Goal: Information Seeking & Learning: Compare options

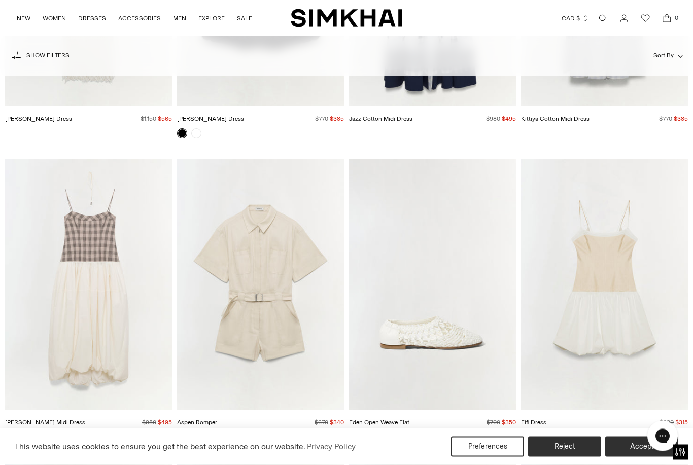
scroll to position [289, 0]
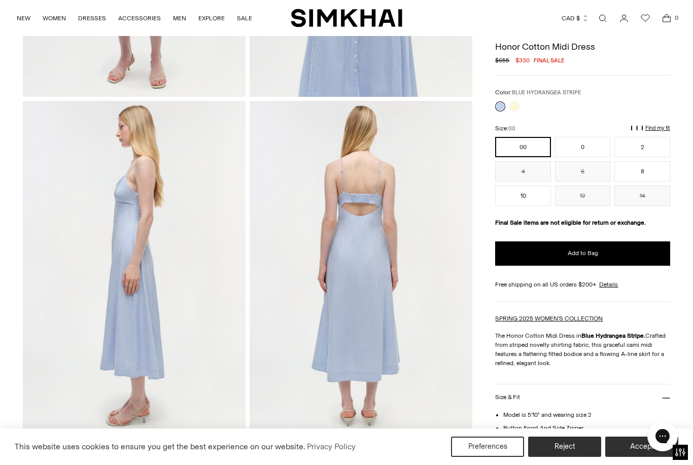
scroll to position [312, 0]
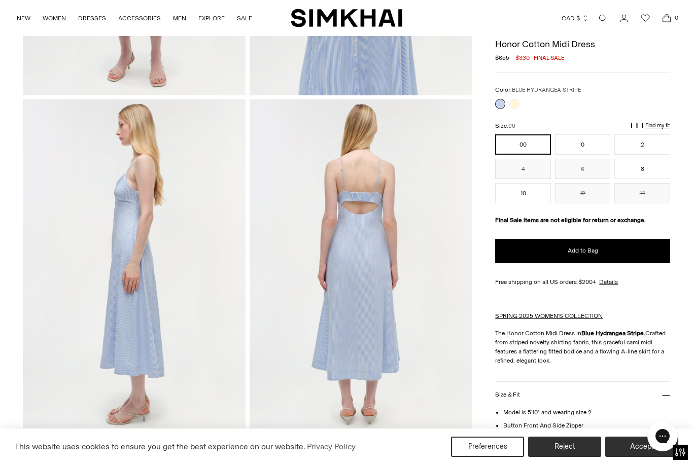
click at [521, 102] on div at bounding box center [507, 104] width 28 height 14
click at [517, 105] on link at bounding box center [514, 104] width 10 height 10
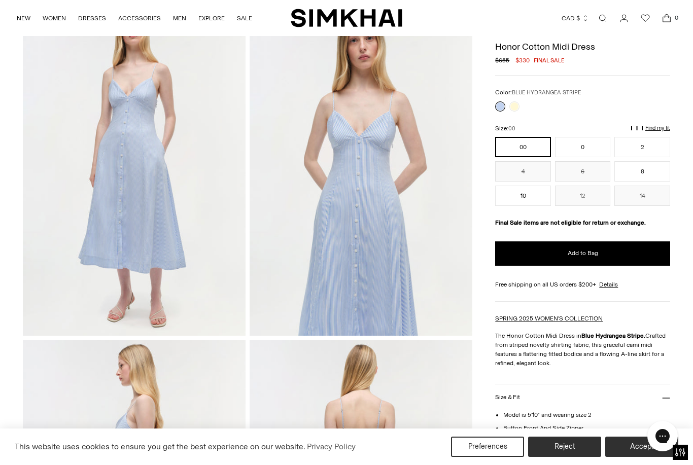
scroll to position [72, 0]
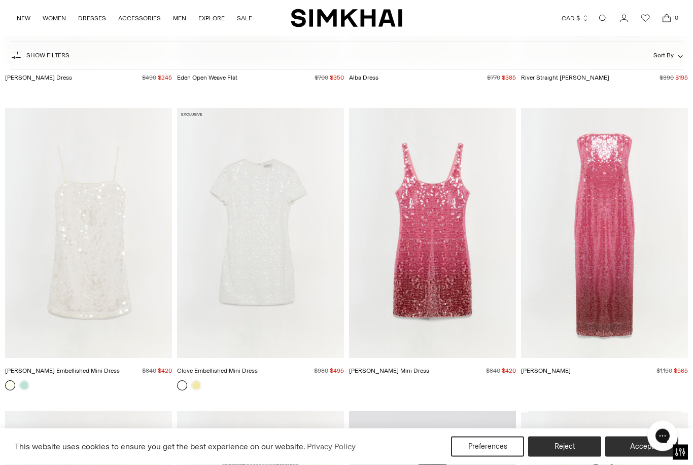
scroll to position [1835, 0]
click at [201, 384] on link at bounding box center [196, 385] width 10 height 10
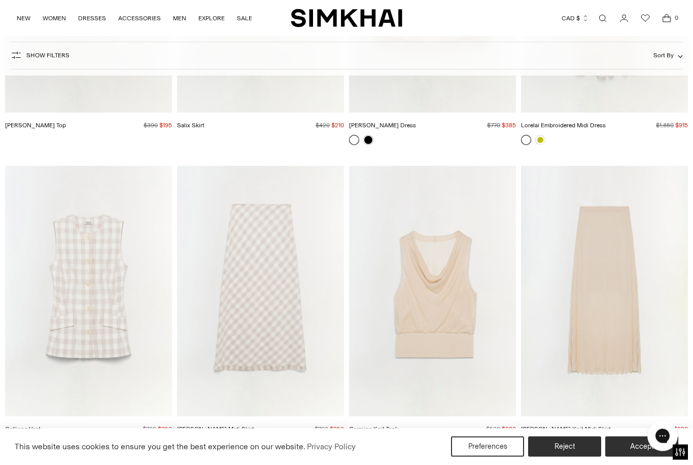
scroll to position [2687, 0]
click at [618, 457] on button "Accept" at bounding box center [641, 447] width 73 height 20
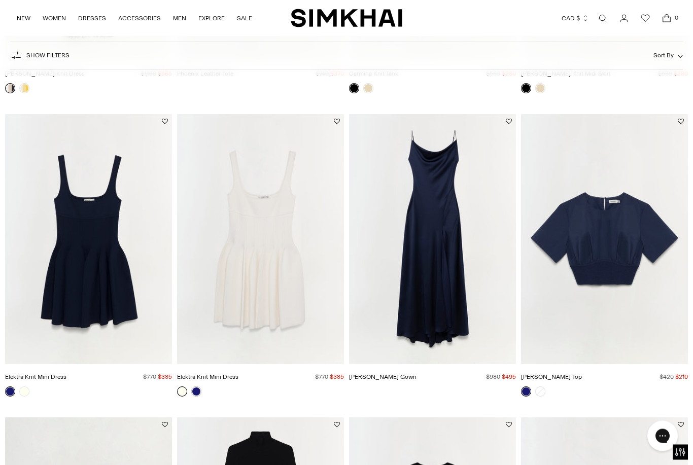
scroll to position [3650, 0]
click at [287, 287] on img "Elektra Knit Mini Dress" at bounding box center [260, 239] width 167 height 251
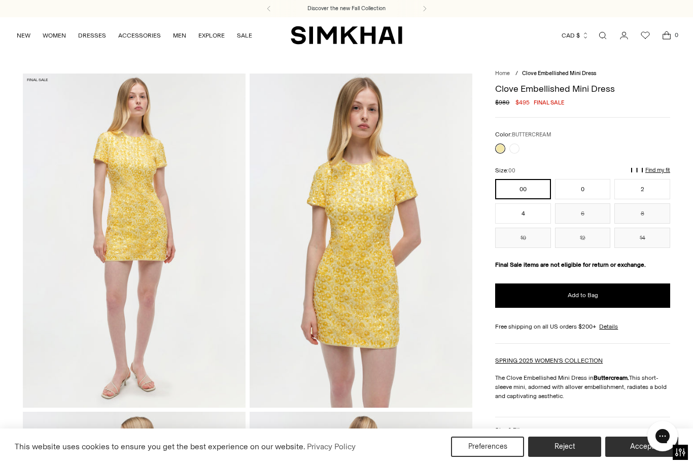
click at [518, 148] on link at bounding box center [514, 149] width 10 height 10
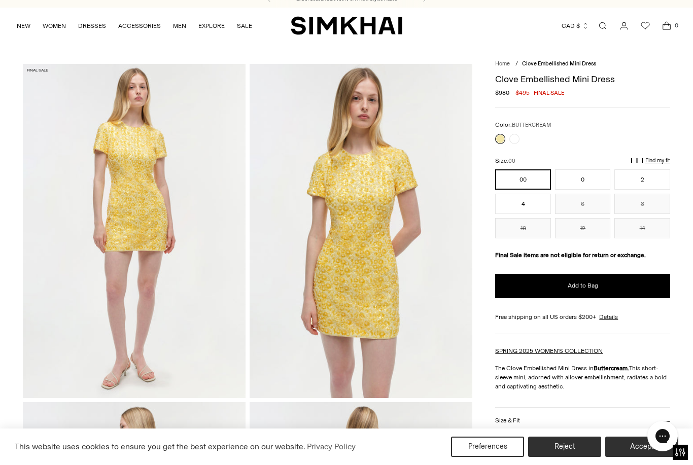
scroll to position [10, 0]
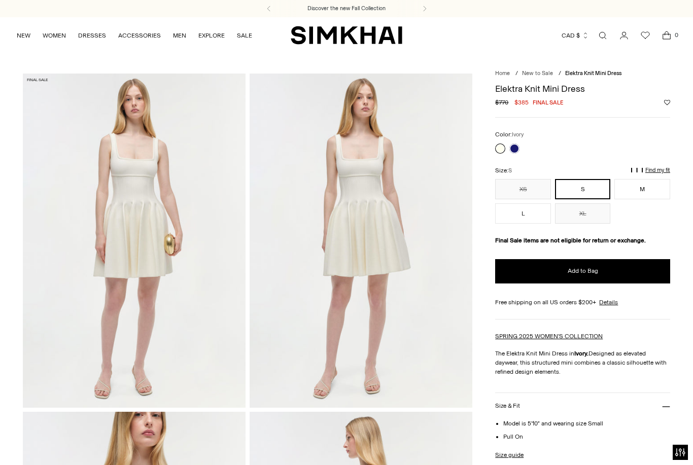
click at [516, 151] on link at bounding box center [514, 149] width 10 height 10
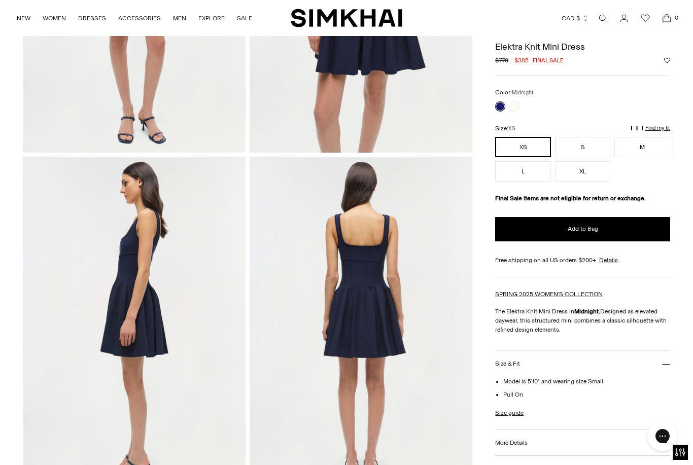
scroll to position [244, 0]
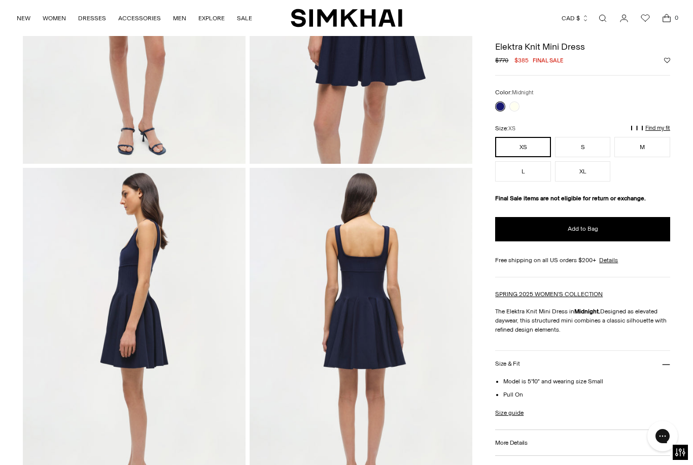
click at [519, 105] on link at bounding box center [514, 106] width 10 height 10
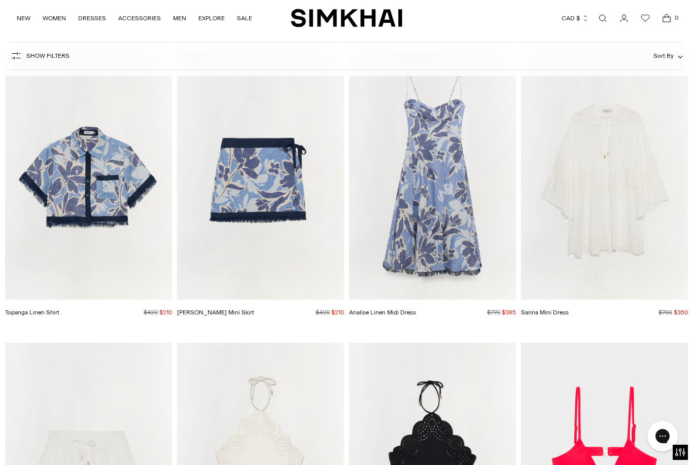
scroll to position [7629, 0]
click at [652, 200] on img "Sarina Mini Dress" at bounding box center [604, 175] width 167 height 251
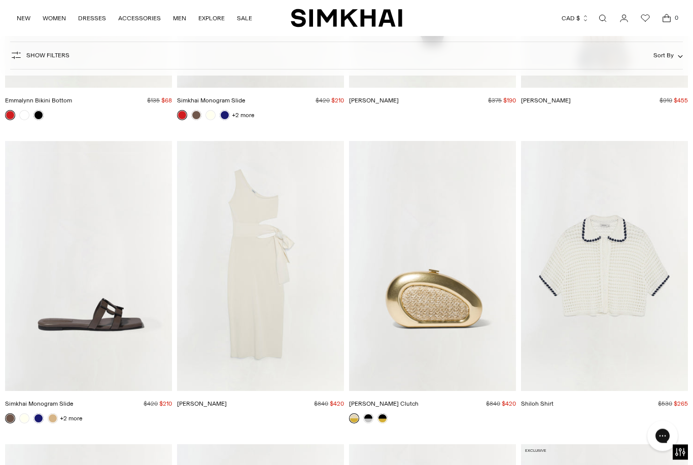
scroll to position [8439, 0]
click at [234, 252] on img "Aurelia Dress" at bounding box center [260, 266] width 167 height 251
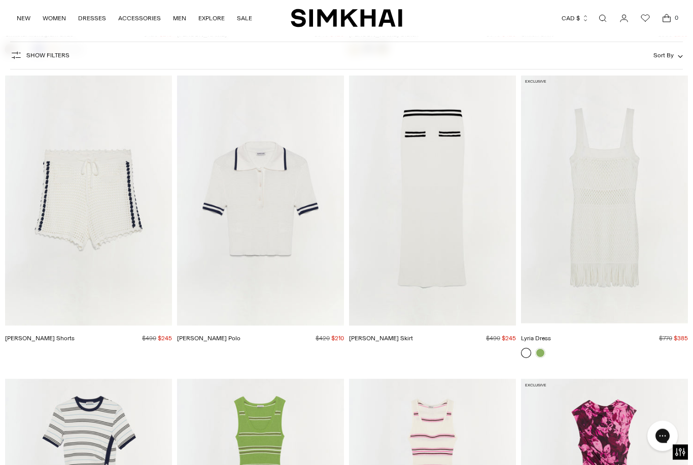
scroll to position [8808, 0]
click at [616, 217] on img "Lyria Dress" at bounding box center [604, 200] width 167 height 251
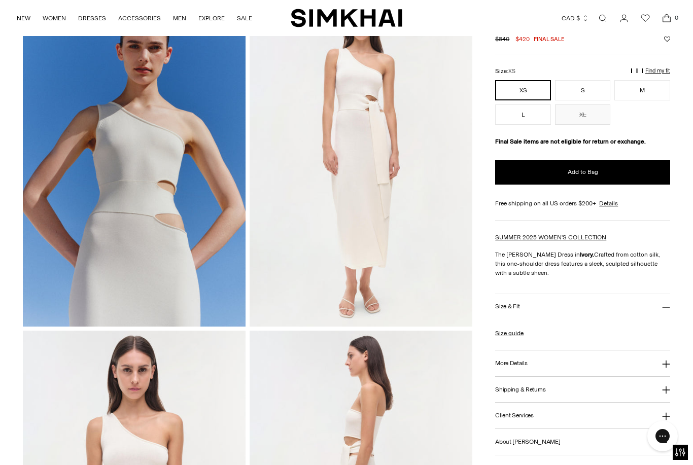
scroll to position [82, 0]
click at [515, 333] on link "Size guide" at bounding box center [509, 332] width 28 height 9
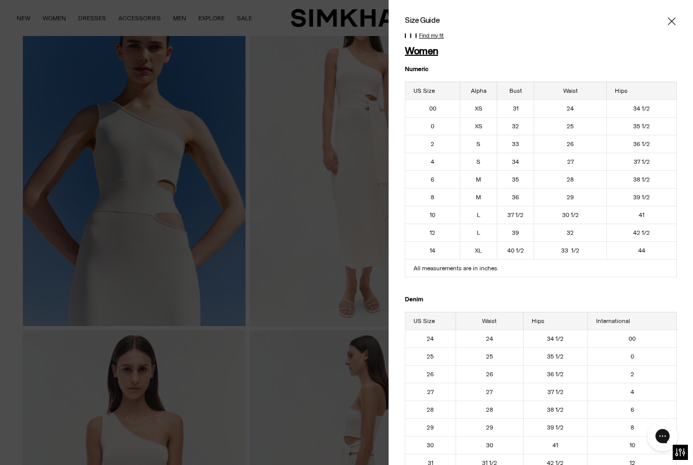
click at [671, 24] on icon "Close" at bounding box center [671, 21] width 8 height 10
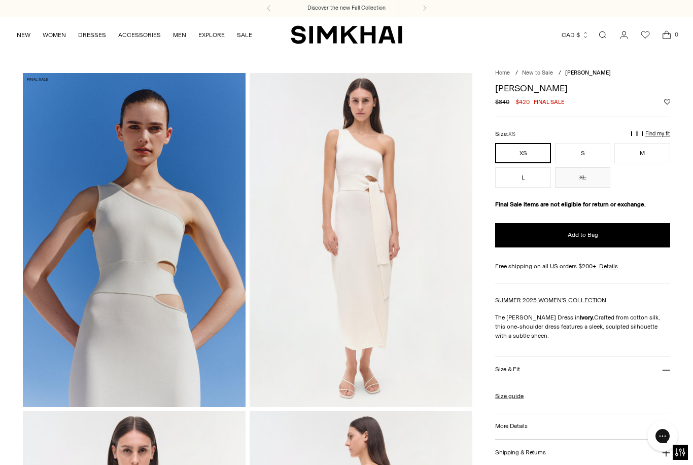
scroll to position [0, 0]
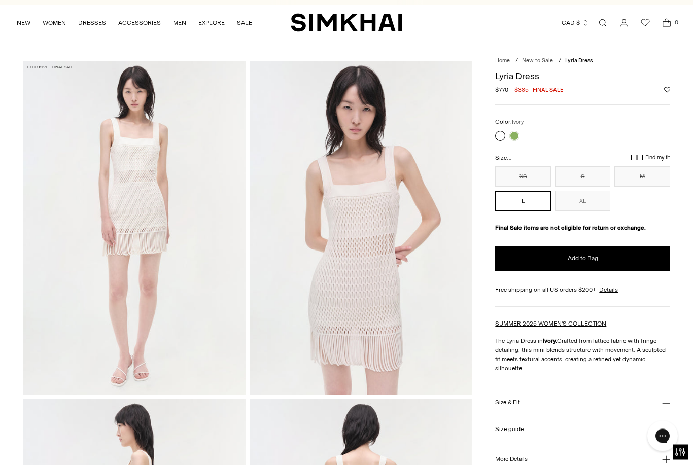
scroll to position [8, 0]
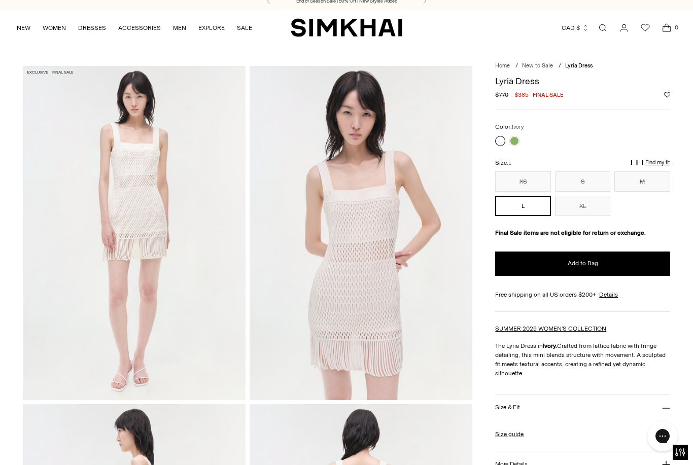
click at [516, 142] on link at bounding box center [514, 141] width 10 height 10
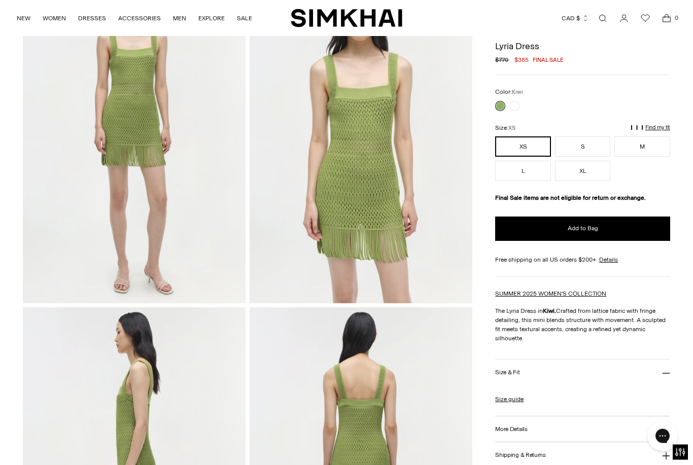
scroll to position [104, 0]
click at [517, 107] on link at bounding box center [514, 106] width 10 height 10
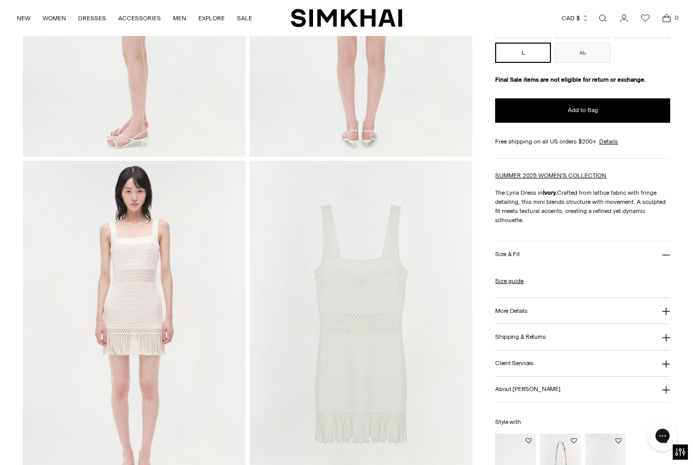
scroll to position [574, 0]
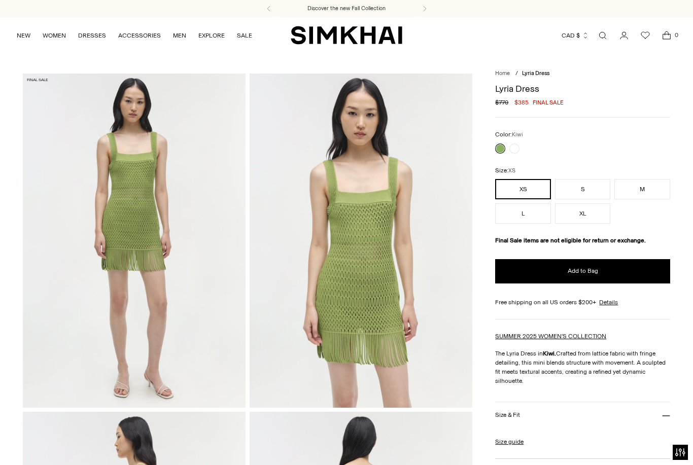
scroll to position [32, 0]
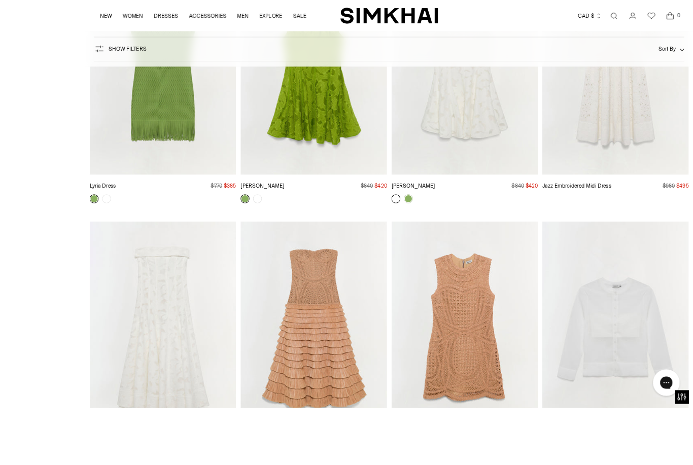
scroll to position [9960, 0]
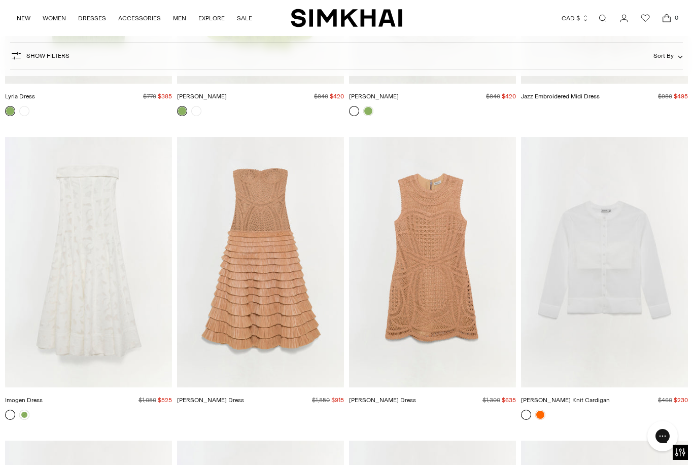
click at [435, 302] on img "Coen Dress" at bounding box center [432, 262] width 167 height 251
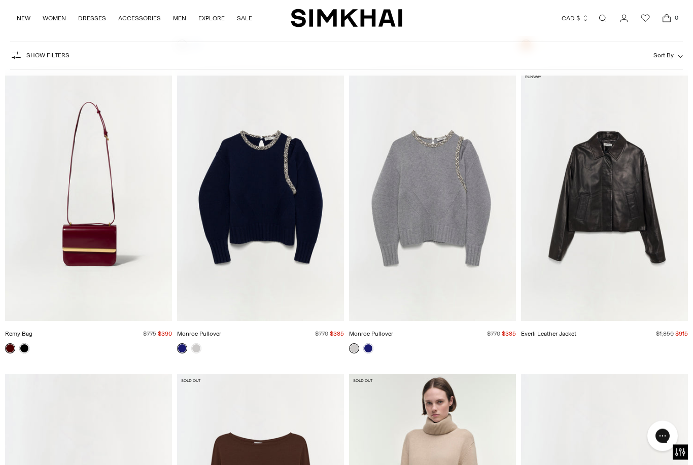
scroll to position [10634, 0]
click at [310, 246] on img "Monroe Pullover" at bounding box center [260, 195] width 167 height 251
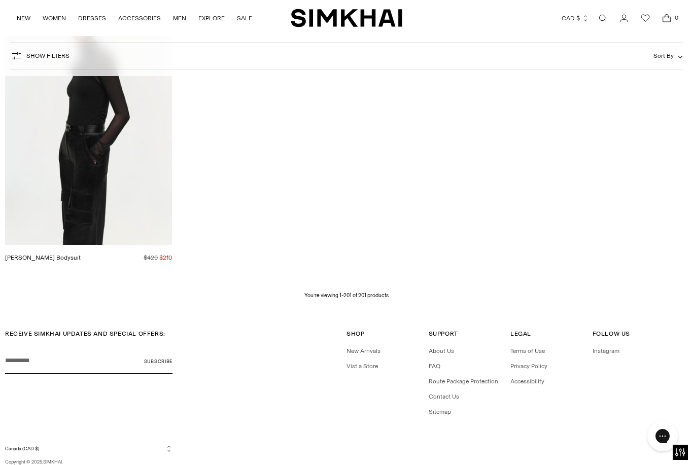
scroll to position [15254, 0]
